Goal: Transaction & Acquisition: Purchase product/service

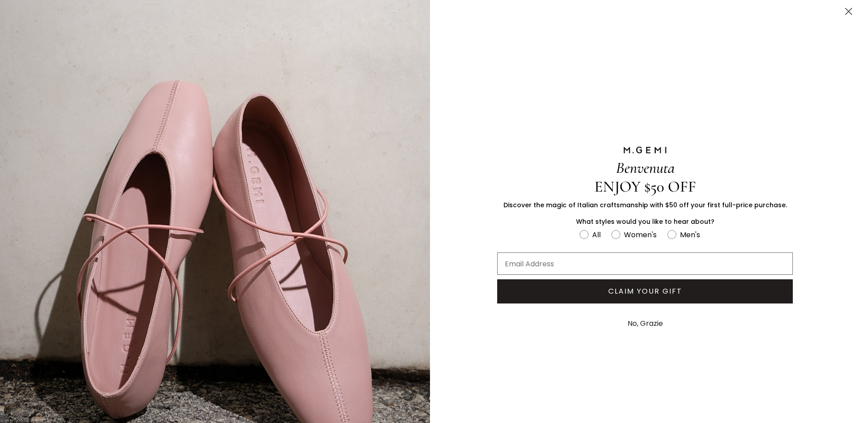
click at [846, 11] on icon "Close dialog" at bounding box center [849, 12] width 6 height 6
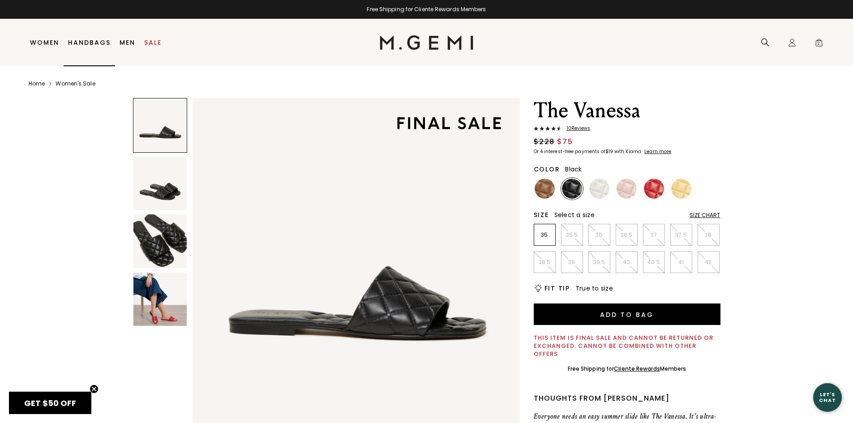
click at [78, 43] on link "Handbags" at bounding box center [89, 42] width 43 height 7
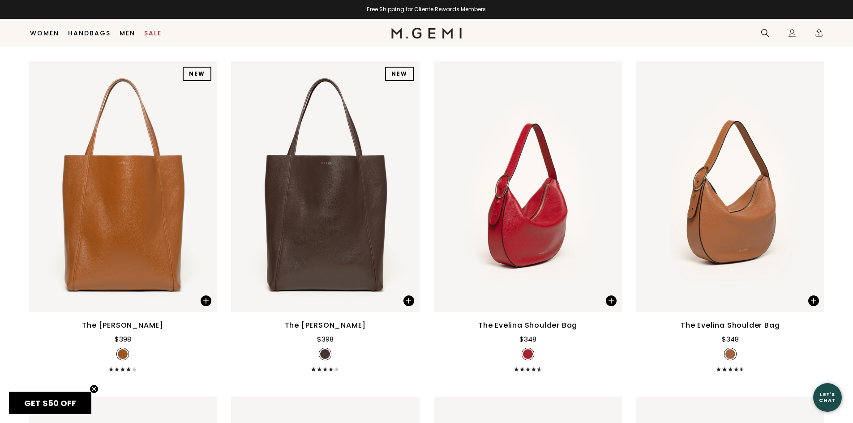
scroll to position [1460, 0]
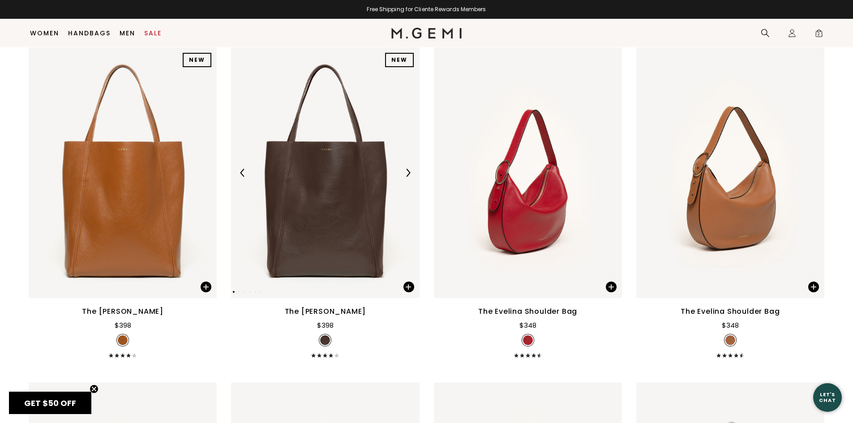
click at [315, 184] on img at bounding box center [325, 172] width 188 height 251
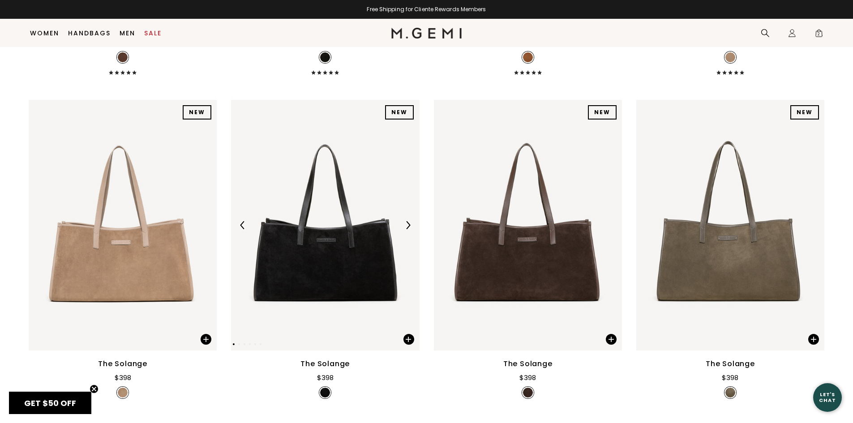
scroll to position [384, 0]
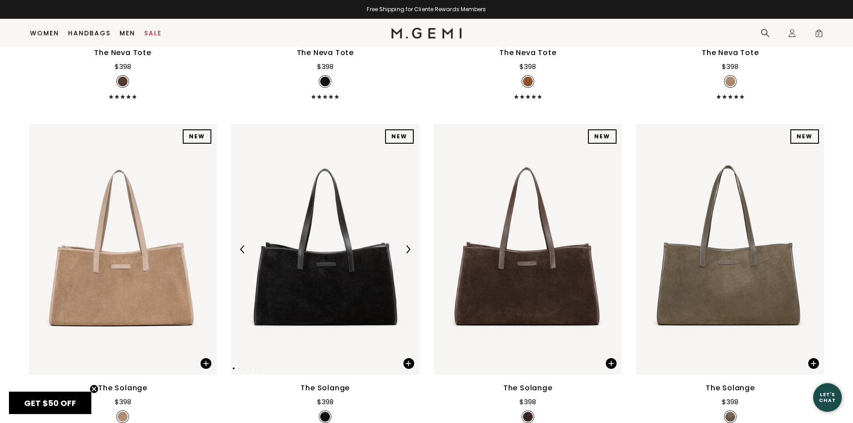
click at [409, 253] on img at bounding box center [408, 250] width 8 height 8
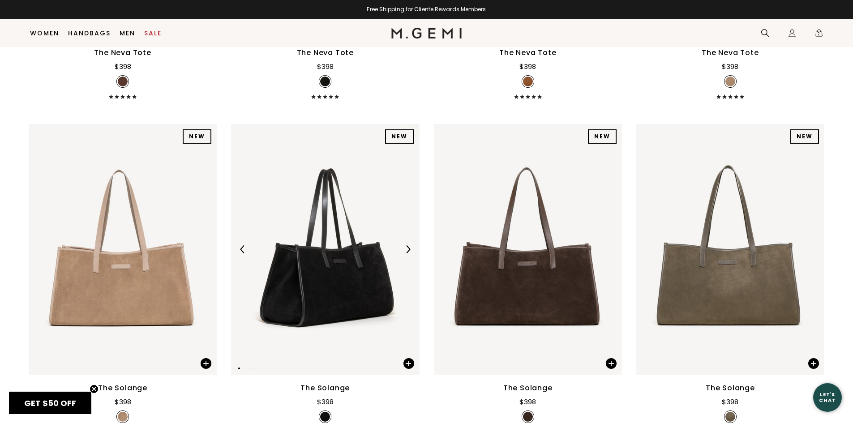
click at [409, 253] on img at bounding box center [408, 250] width 8 height 8
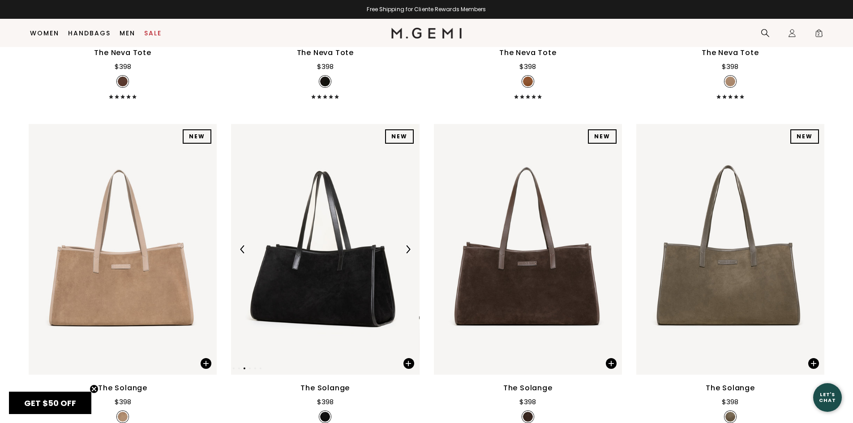
click at [409, 253] on img at bounding box center [408, 250] width 8 height 8
